Goal: Task Accomplishment & Management: Use online tool/utility

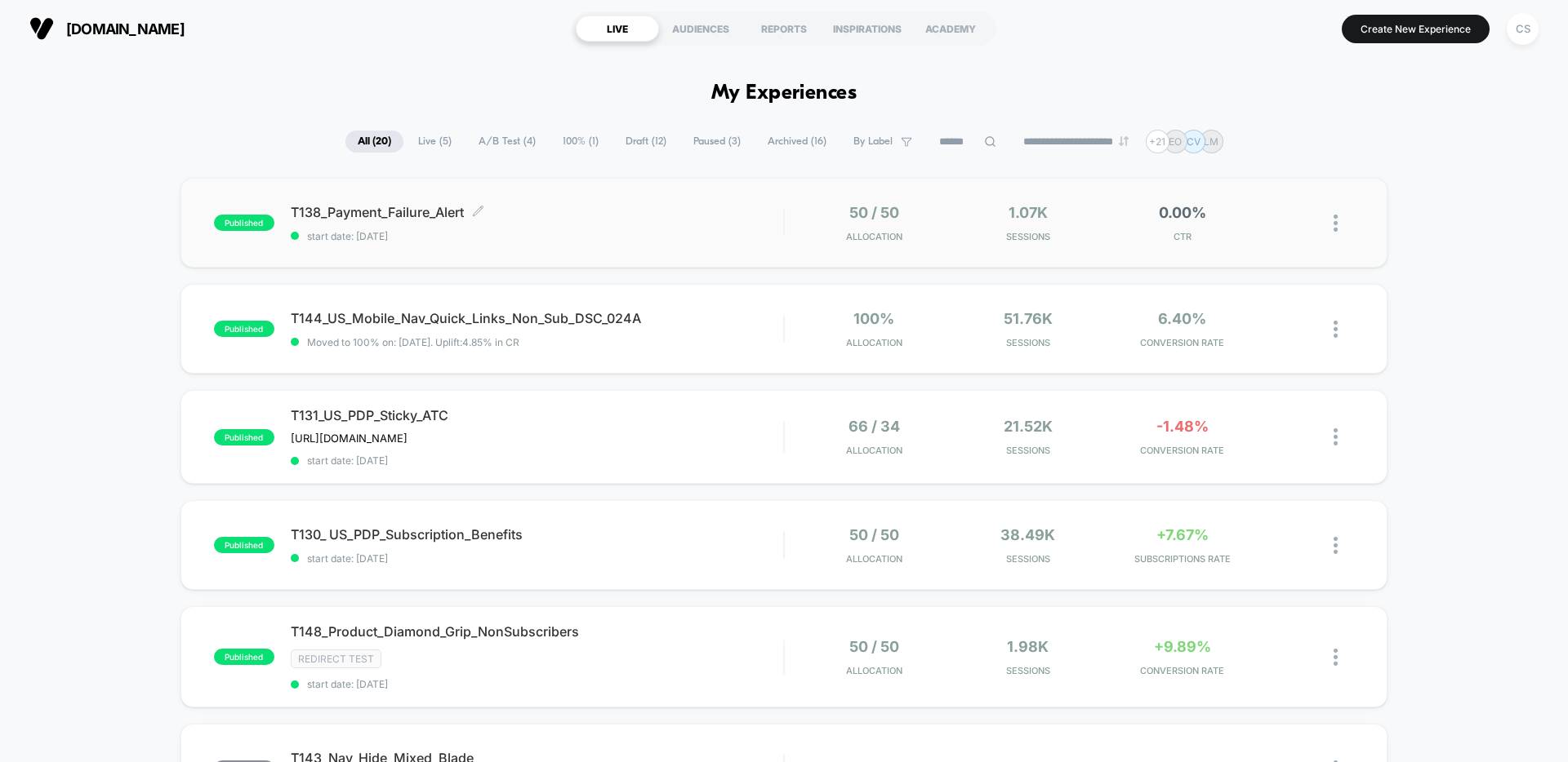
click at [633, 225] on div "T138_Payment_Failure_Alert Click to edit experience details Click to edit exper…" at bounding box center [537, 223] width 493 height 38
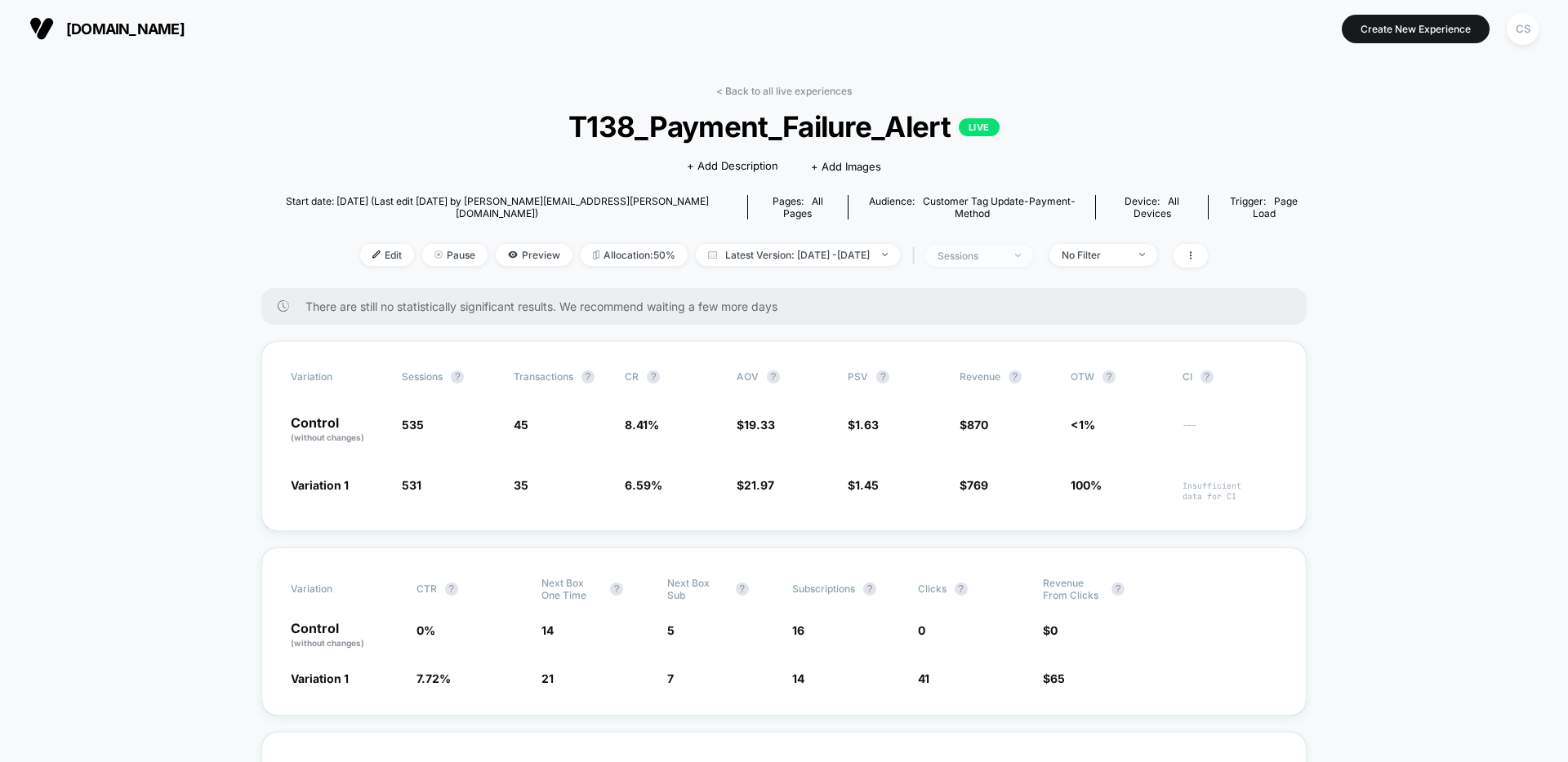
click at [1003, 250] on div "sessions" at bounding box center [970, 256] width 65 height 13
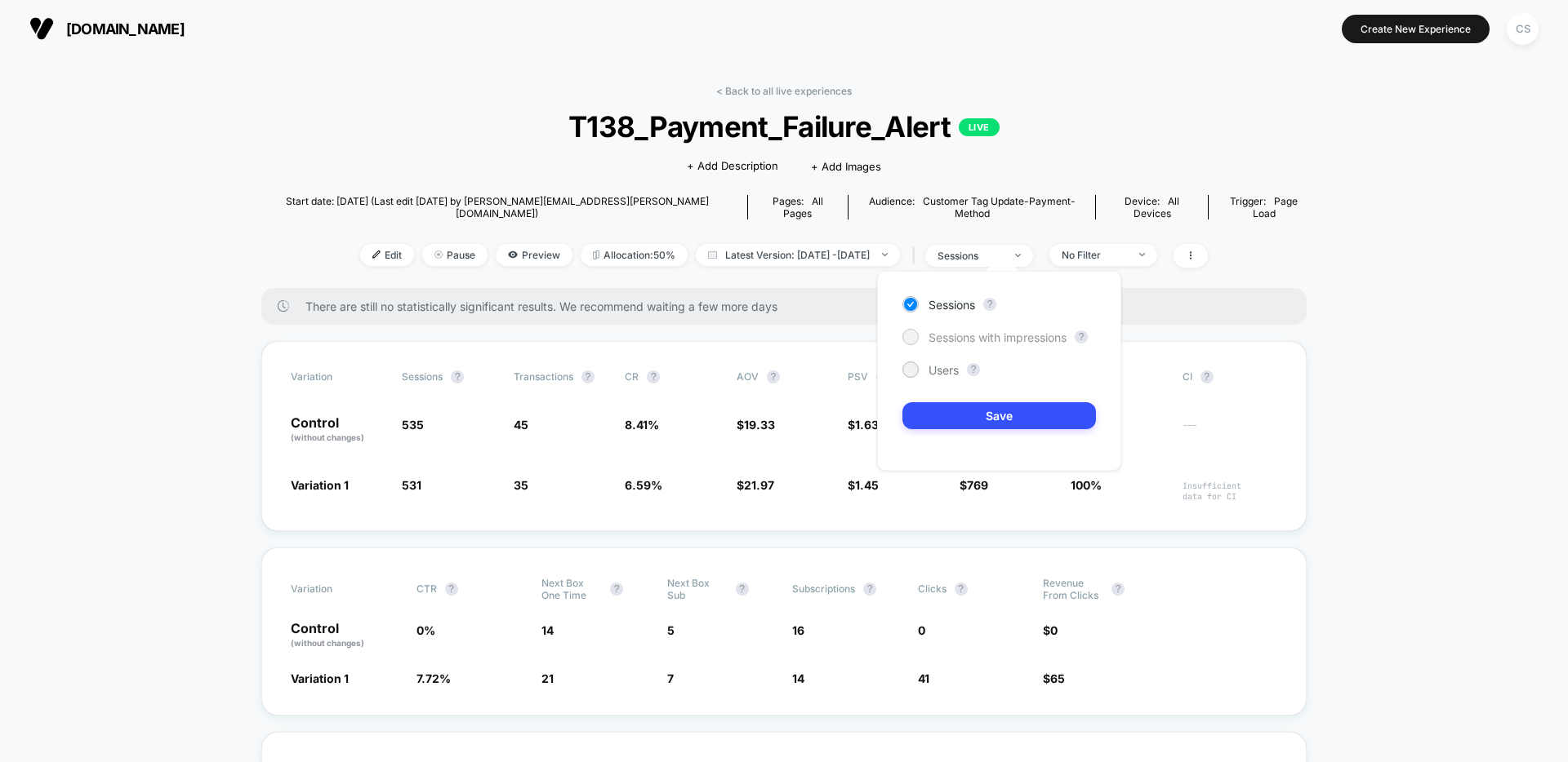
click at [1027, 335] on span "Sessions with impressions" at bounding box center [997, 338] width 138 height 13
click at [1032, 412] on button "Save" at bounding box center [999, 416] width 193 height 27
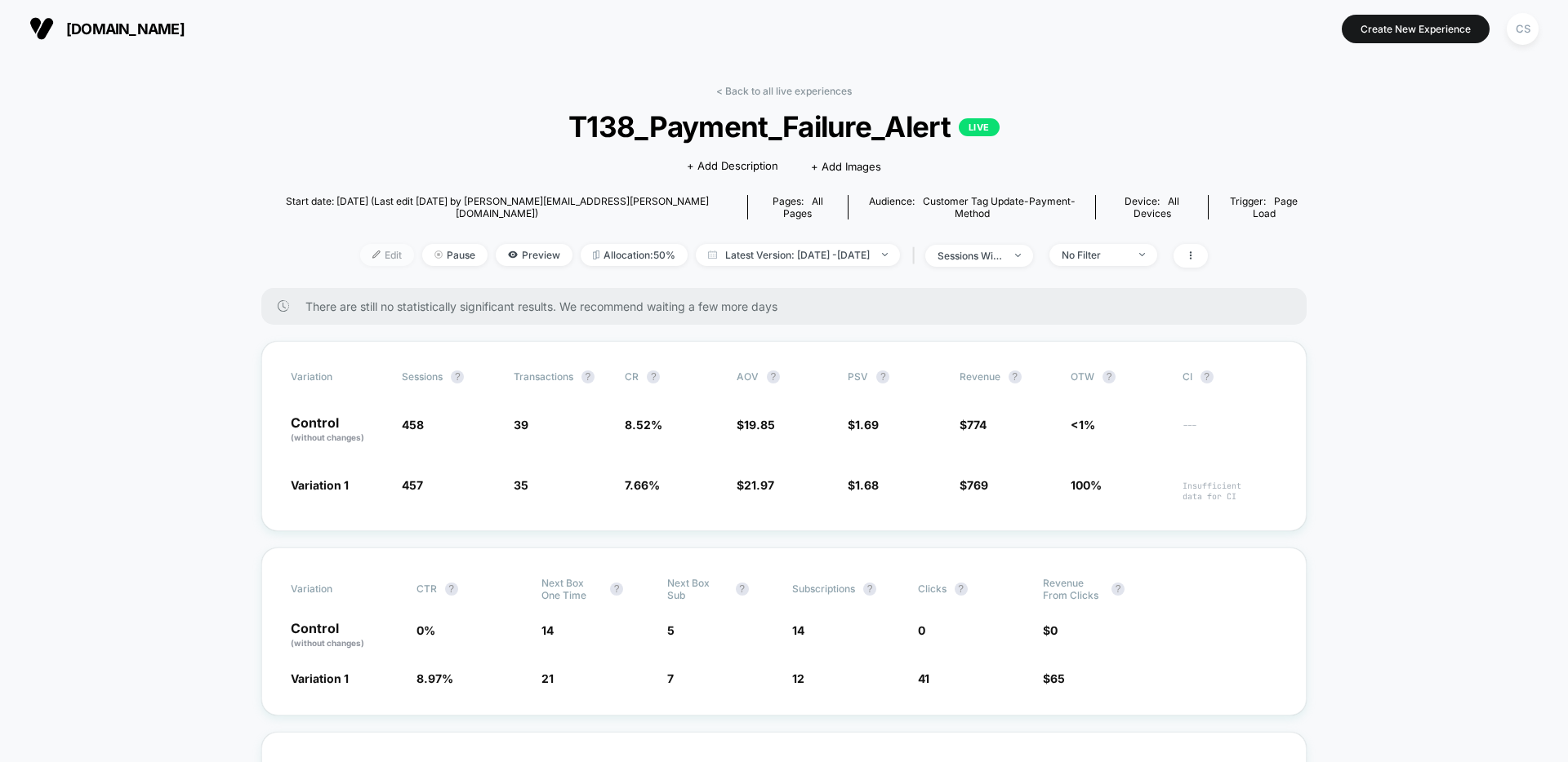
click at [360, 244] on span "Edit" at bounding box center [387, 255] width 54 height 22
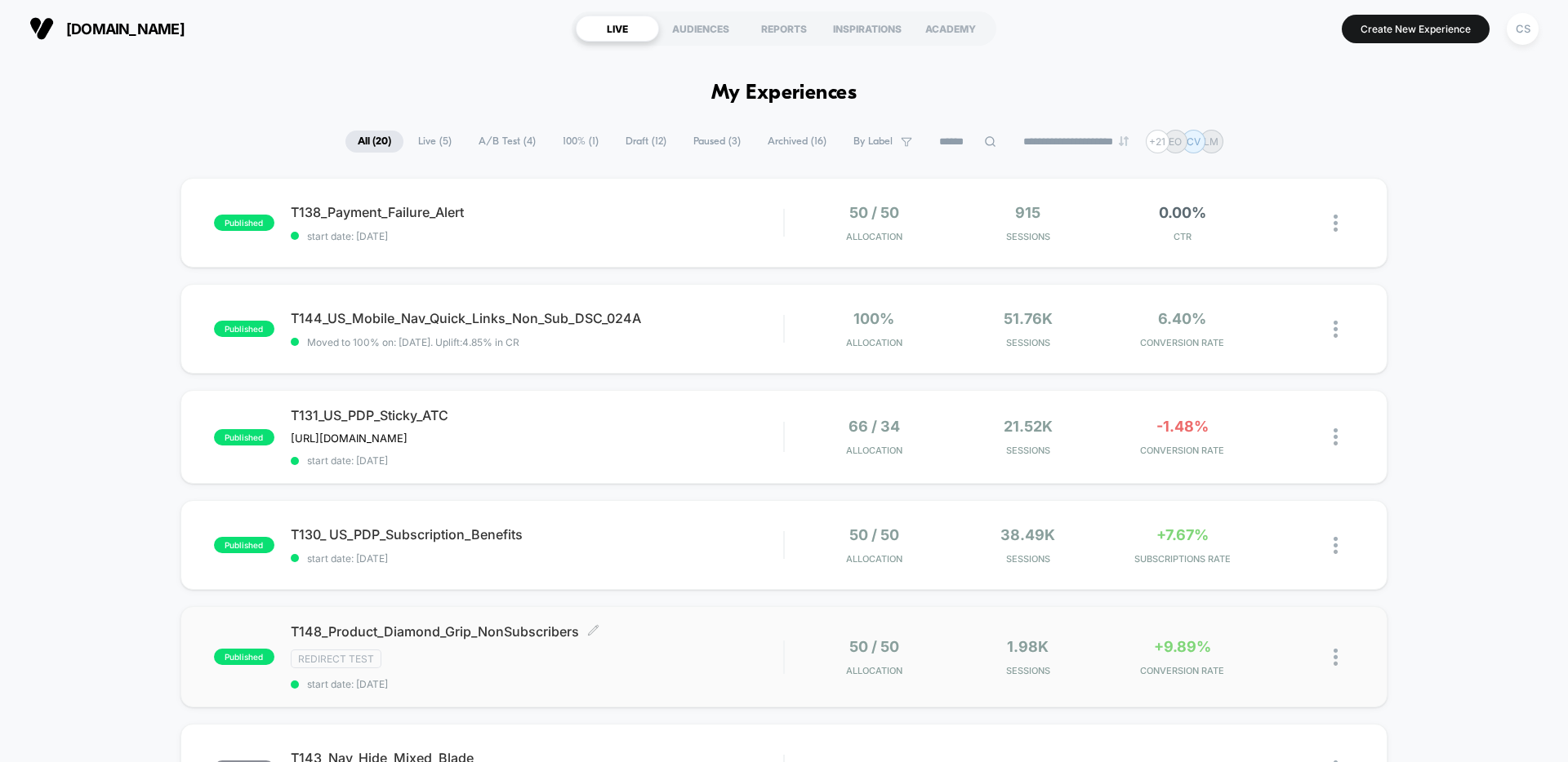
click at [700, 636] on span "T148_Product_Diamond_Grip_NonSubscribers Click to edit experience details" at bounding box center [537, 631] width 493 height 16
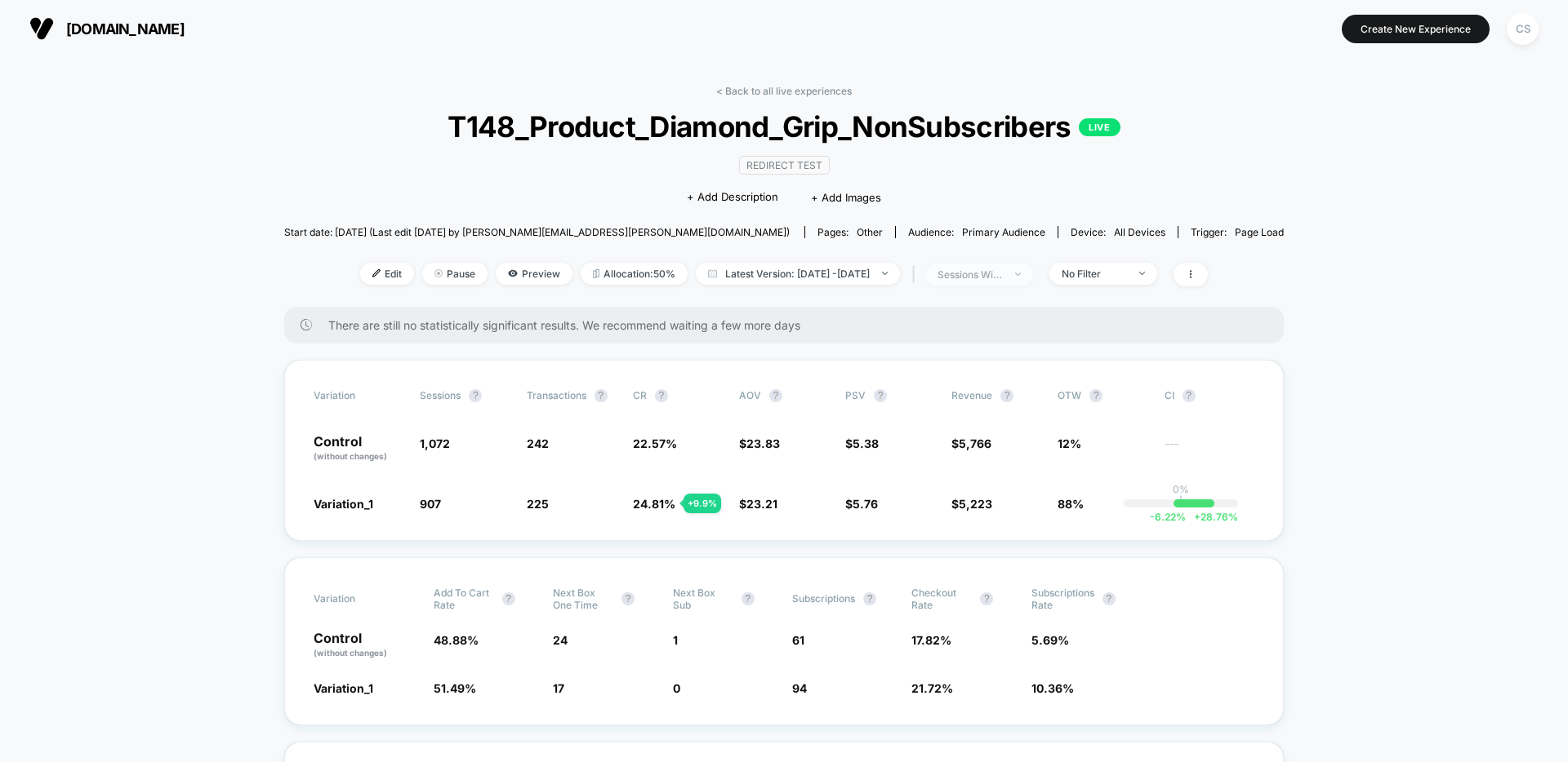
click at [977, 272] on div "sessions with impression" at bounding box center [970, 274] width 65 height 13
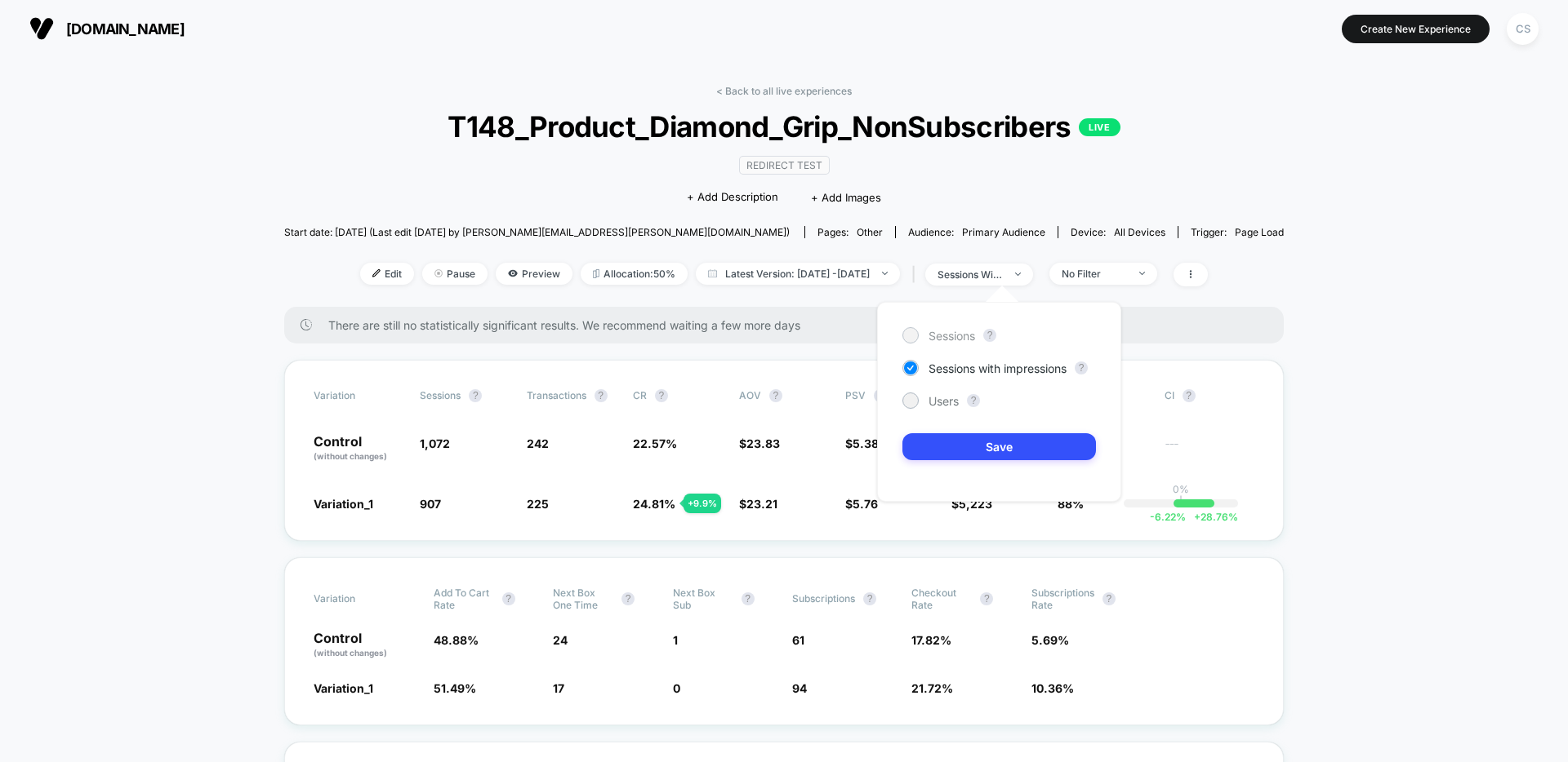
click at [962, 332] on span "Sessions" at bounding box center [952, 336] width 46 height 13
click at [995, 444] on button "Save" at bounding box center [999, 447] width 193 height 27
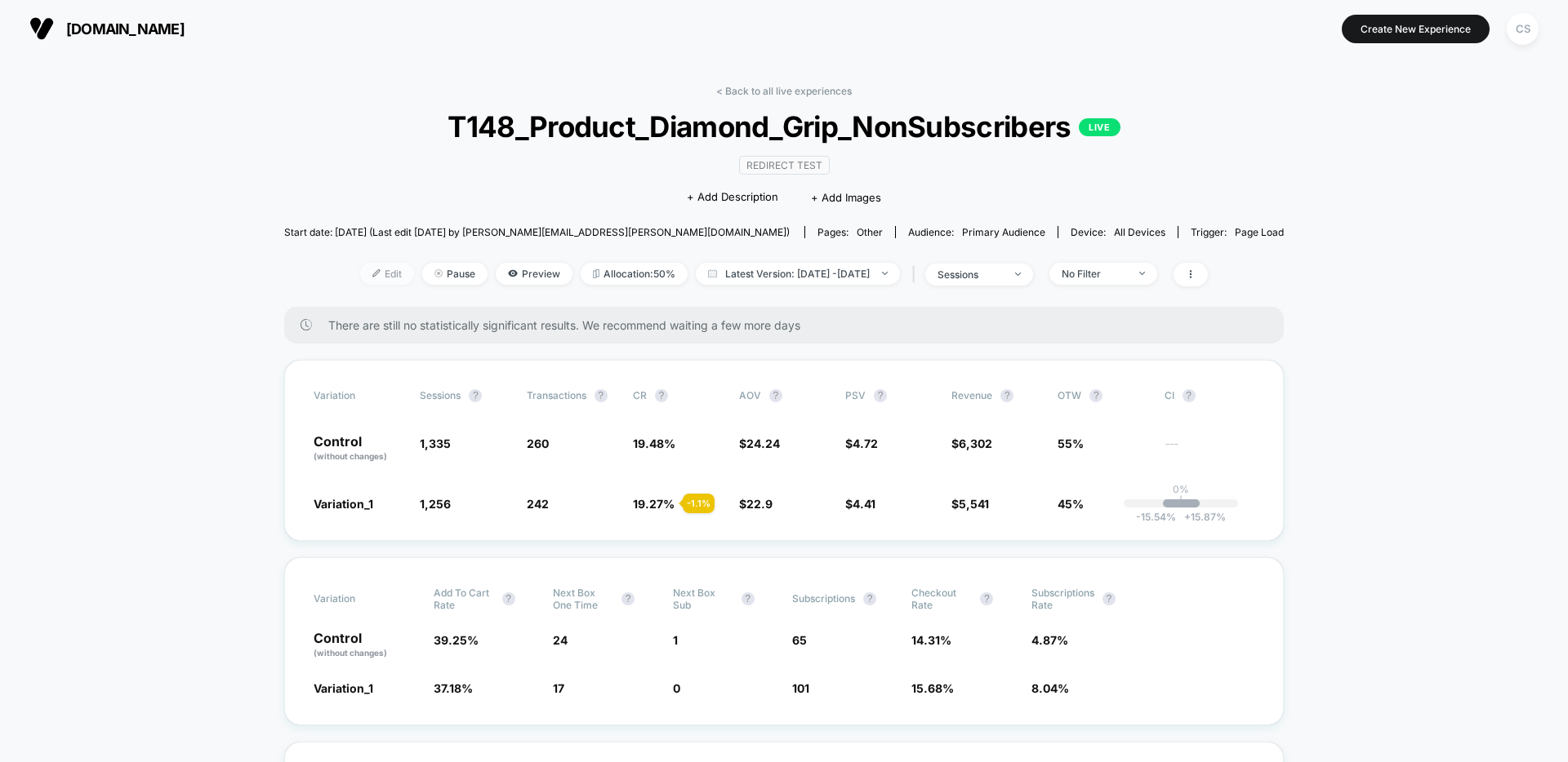
click at [362, 275] on span "Edit" at bounding box center [387, 273] width 54 height 22
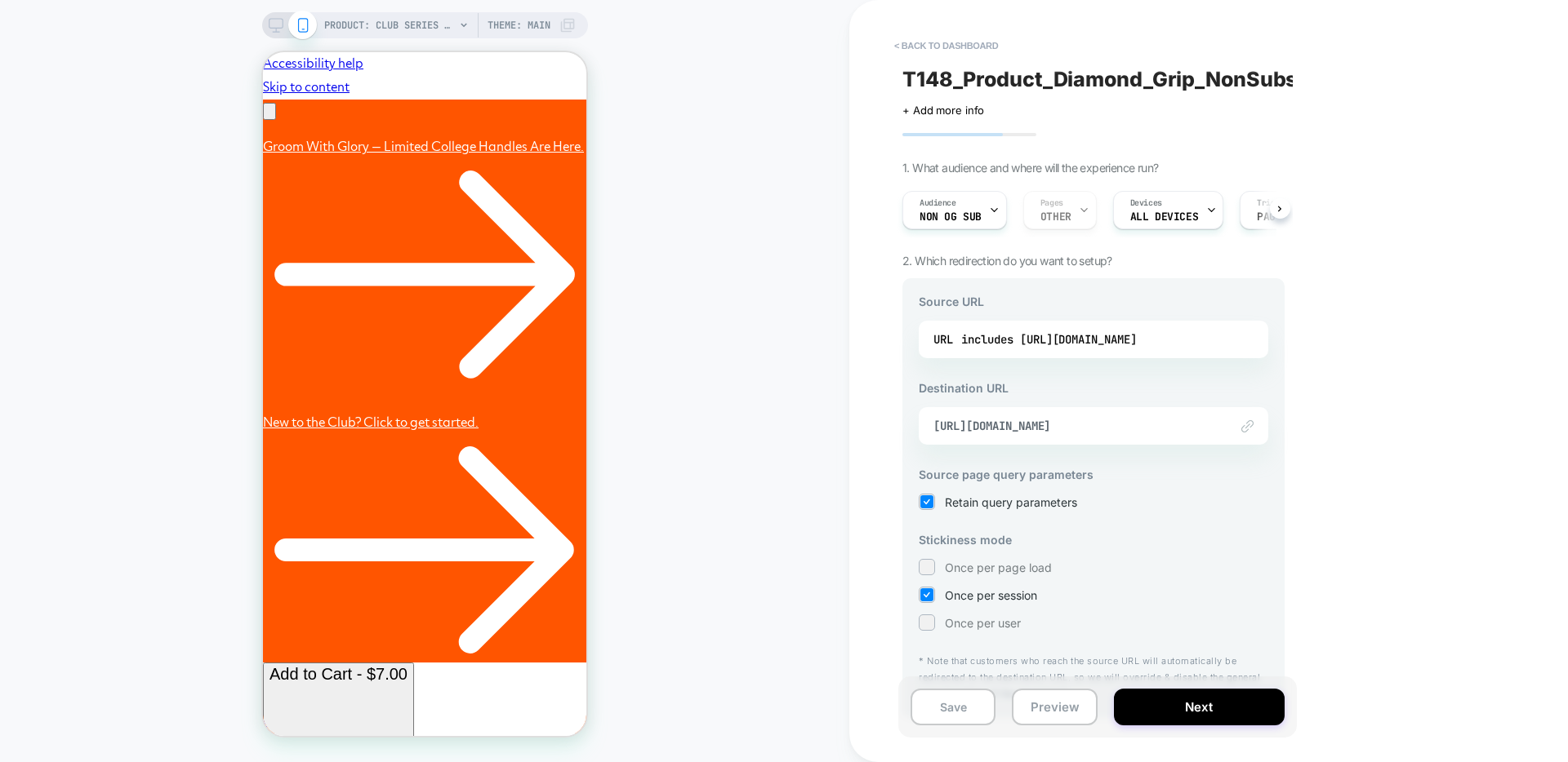
click at [975, 48] on button "< back to dashboard" at bounding box center [946, 45] width 120 height 26
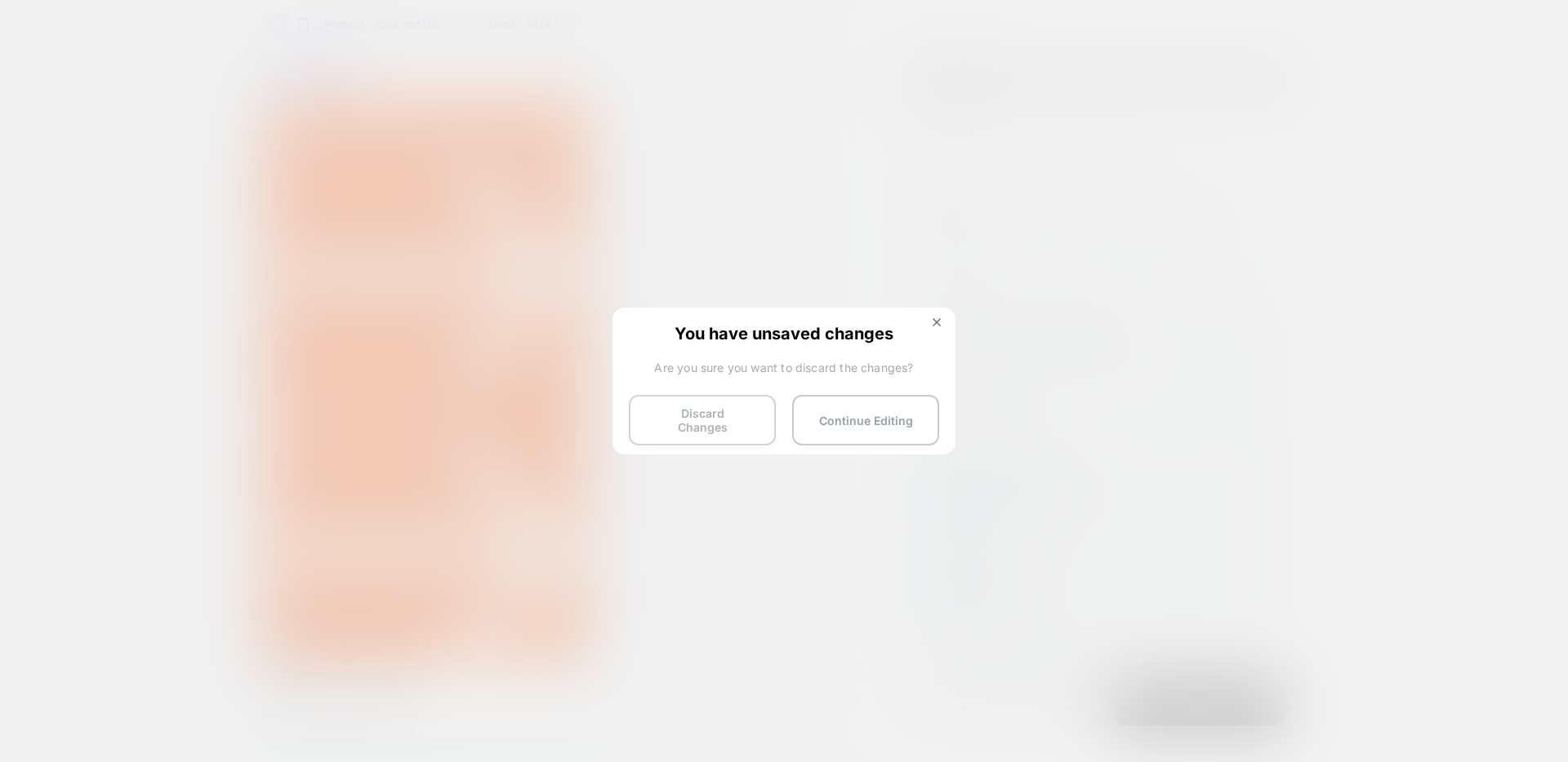
click at [741, 412] on button "Discard Changes" at bounding box center [702, 420] width 147 height 51
